Goal: Navigation & Orientation: Understand site structure

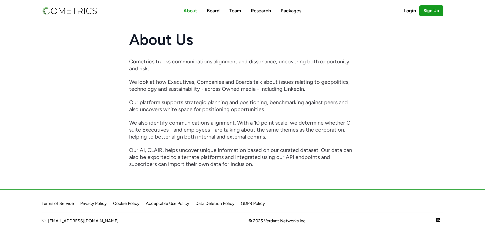
click at [174, 62] on p "Cometrics tracks communications alignment and dissonance, uncovering both oppor…" at bounding box center [242, 65] width 227 height 14
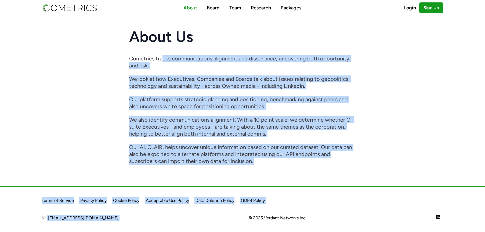
drag, startPoint x: 162, startPoint y: 60, endPoint x: 172, endPoint y: 210, distance: 150.6
click at [172, 210] on div "About Board Team Research Packages Login Sign Up About Board Team Research Pack…" at bounding box center [242, 113] width 485 height 232
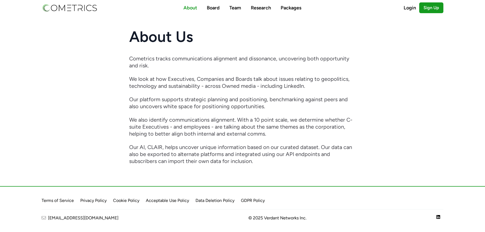
click at [182, 132] on p "We also identify communications alignment. With a 10 point scale, we determine …" at bounding box center [242, 126] width 227 height 21
click at [217, 10] on link "Board" at bounding box center [213, 8] width 13 height 6
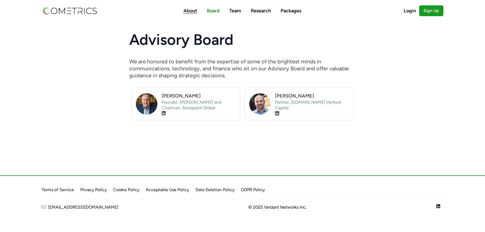
click at [194, 12] on link "About" at bounding box center [190, 11] width 14 height 6
